Goal: Register for event/course

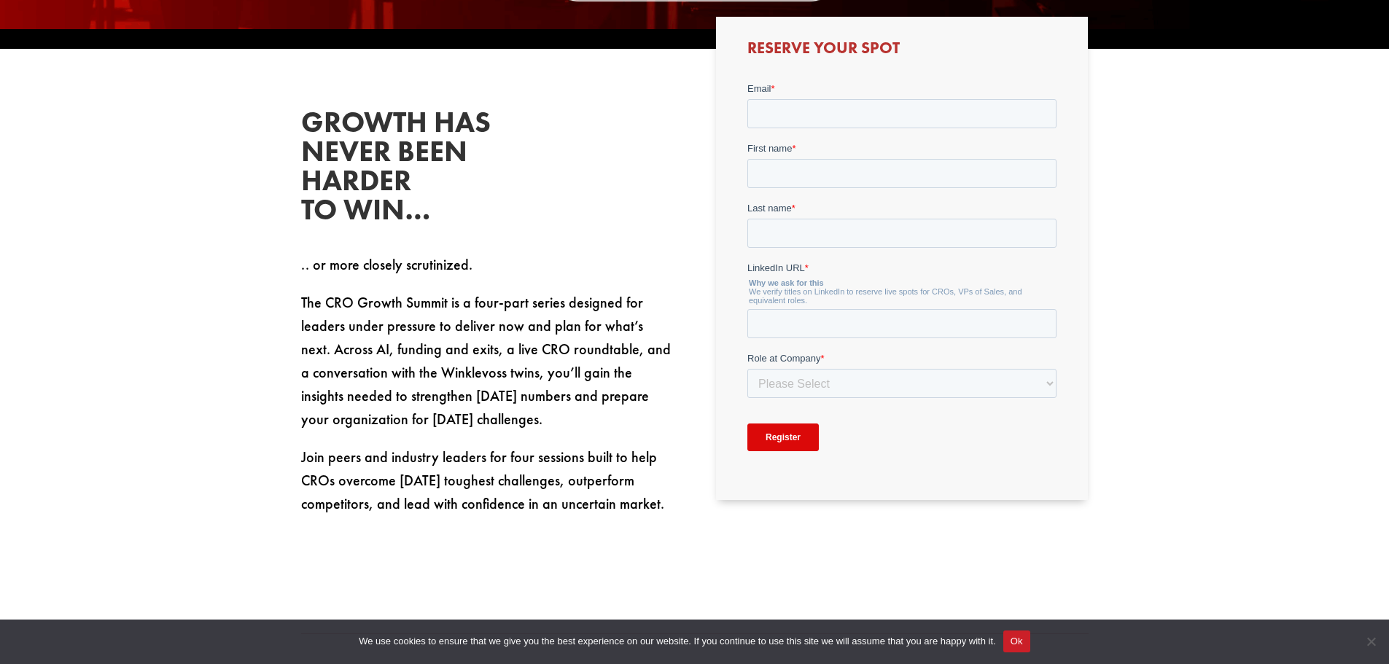
scroll to position [802, 0]
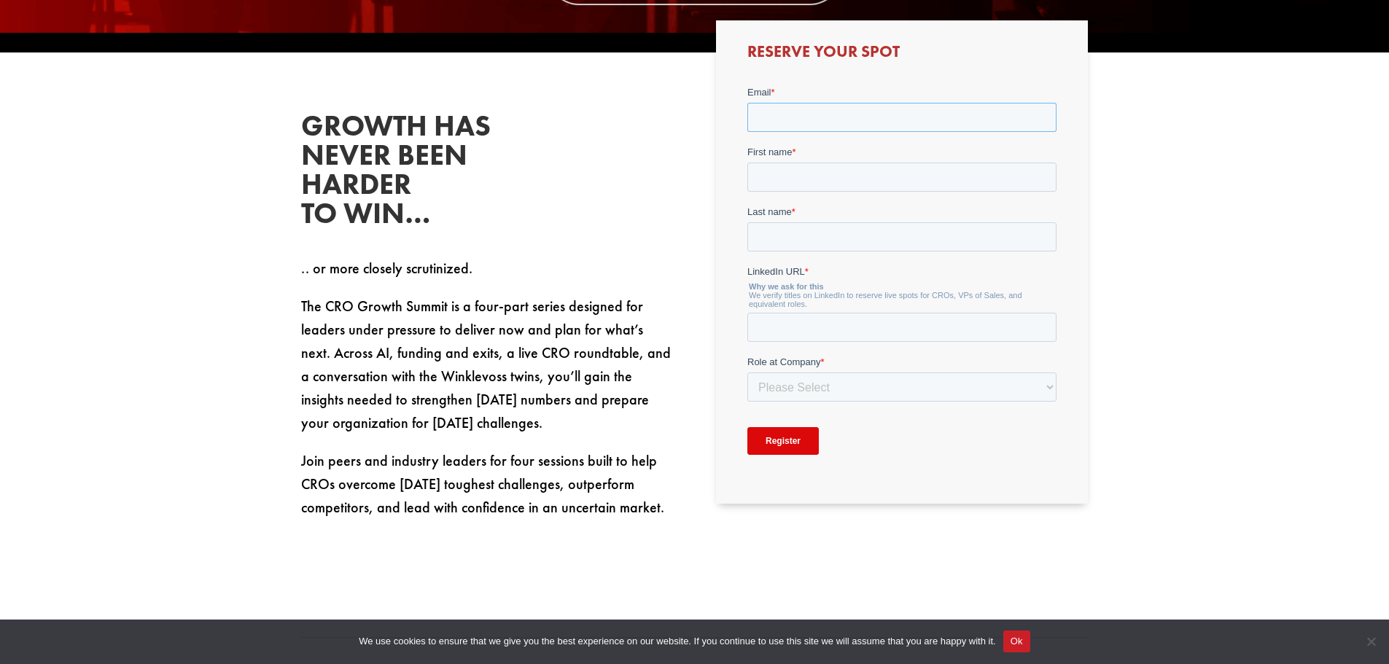
click at [802, 124] on input "Email *" at bounding box center [902, 116] width 309 height 29
type input "[PERSON_NAME][EMAIL_ADDRESS][PERSON_NAME][DOMAIN_NAME]"
click at [786, 168] on input "First name *" at bounding box center [902, 176] width 309 height 29
type input "[PERSON_NAME]"
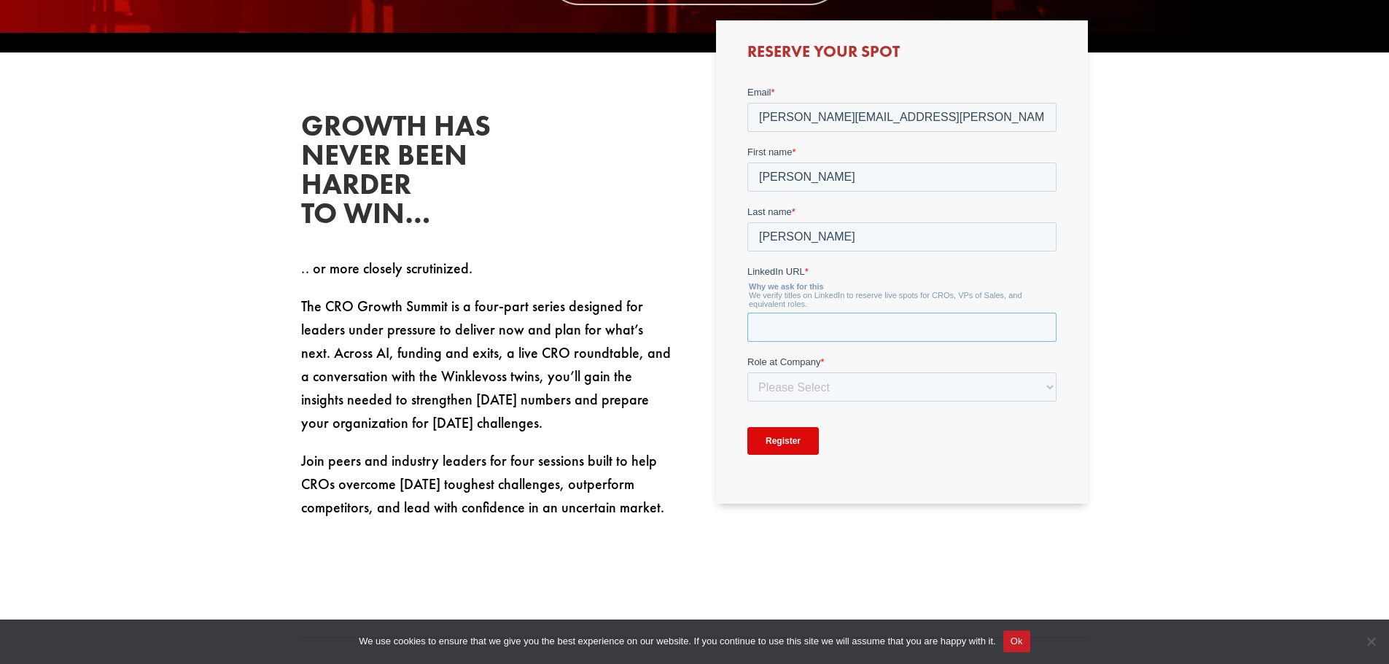
click at [793, 320] on input "LinkedIn URL *" at bounding box center [902, 326] width 309 height 29
type input "[DOMAIN_NAME]"
click at [815, 398] on select "Please Select C-Level (CRO, CSO, etc) Senior Leadership (VP of Sales, VP of Ena…" at bounding box center [902, 386] width 309 height 29
select select "C-Level (CRO, CSO, etc)"
click at [748, 372] on select "Please Select C-Level (CRO, CSO, etc) Senior Leadership (VP of Sales, VP of Ena…" at bounding box center [902, 386] width 309 height 29
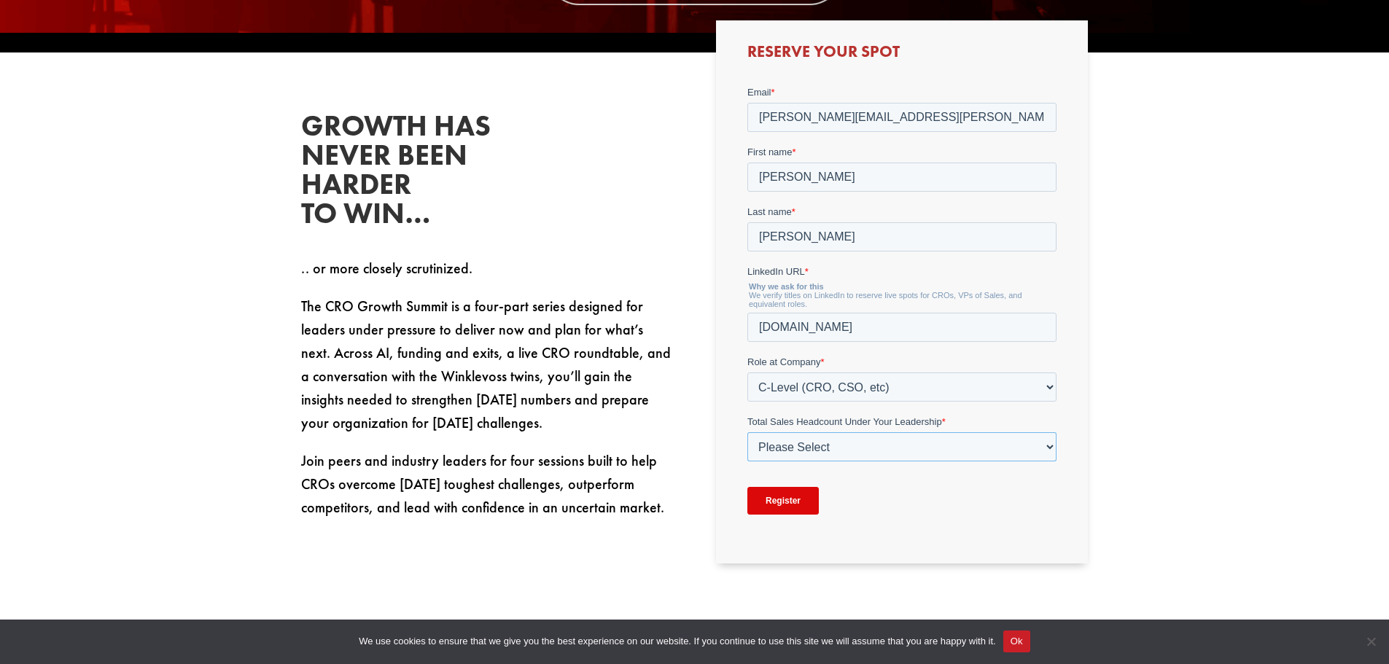
click at [816, 449] on select "Please Select Just Me 1-9 [PHONE_NUMBER] [PHONE_NUMBER]+" at bounding box center [902, 446] width 309 height 29
select select "20-49"
click at [748, 432] on select "Please Select Just Me 1-9 [PHONE_NUMBER] [PHONE_NUMBER]+" at bounding box center [902, 446] width 309 height 29
click at [783, 495] on input "Register" at bounding box center [783, 500] width 71 height 28
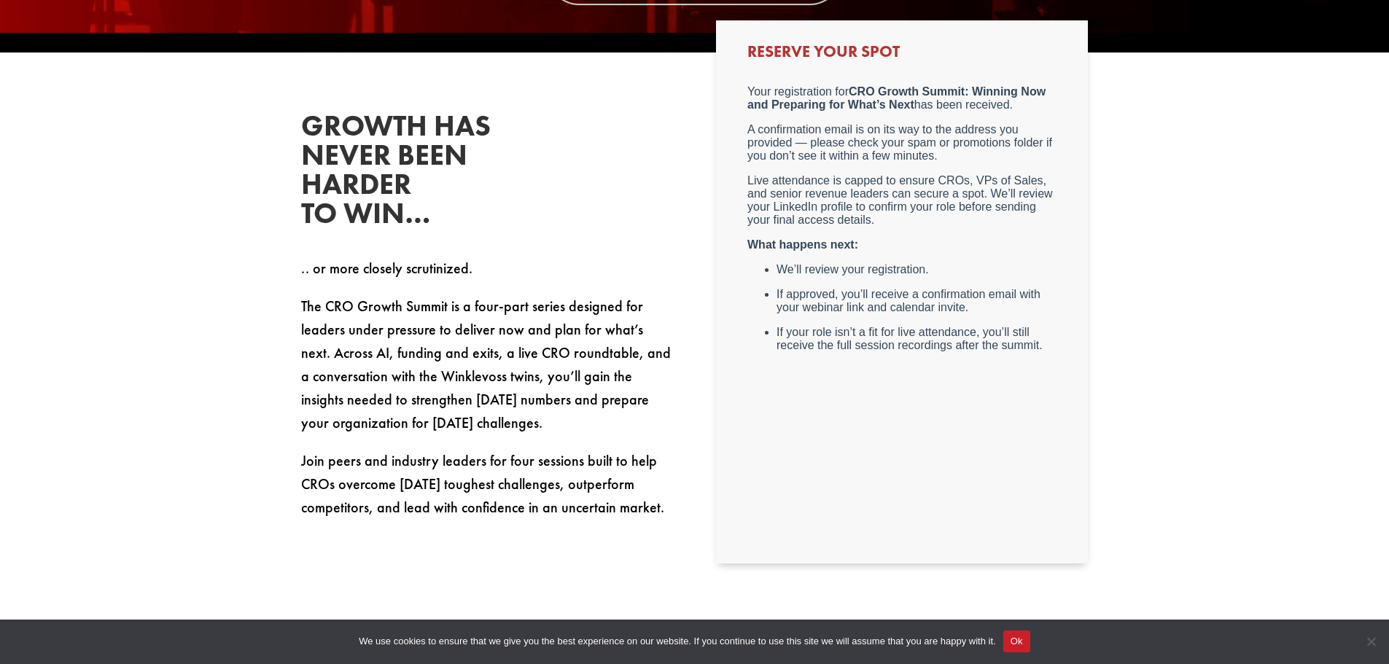
click at [637, 251] on div "Growth has never been harder to win… .. or more closely scrutinized. The CRO Gr…" at bounding box center [487, 316] width 372 height 408
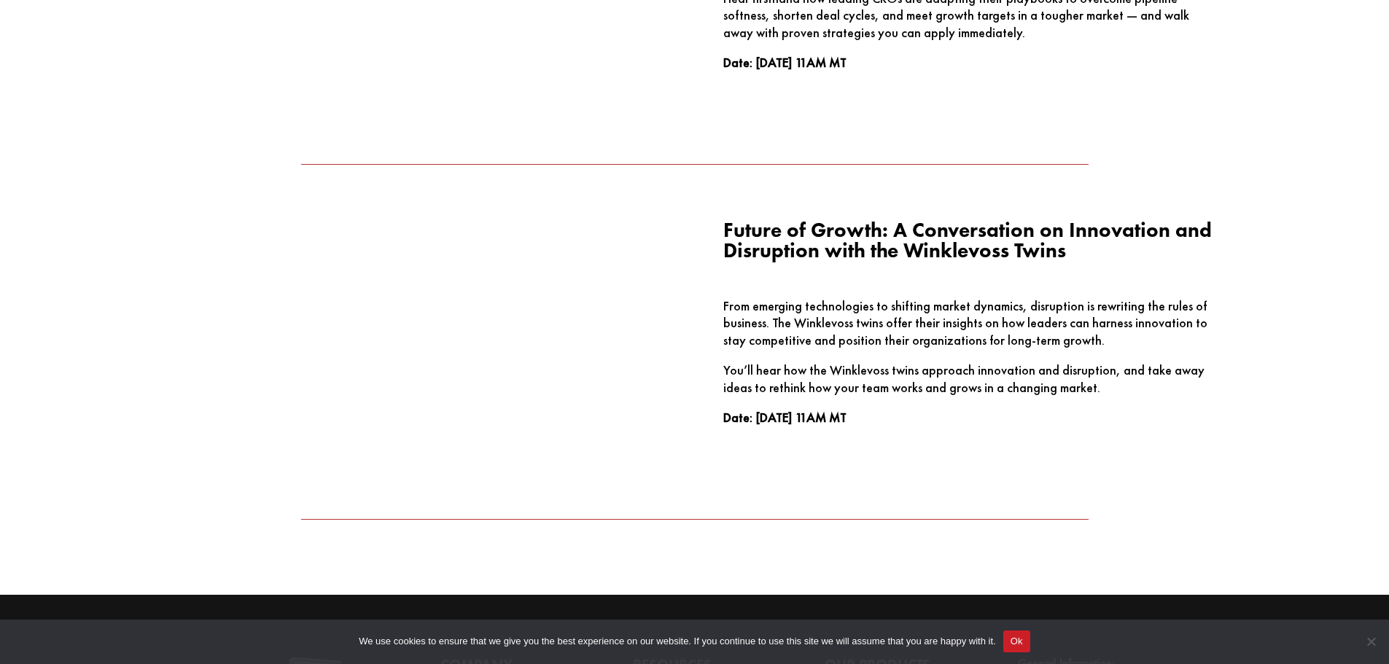
scroll to position [2334, 0]
